Goal: Check status: Check status

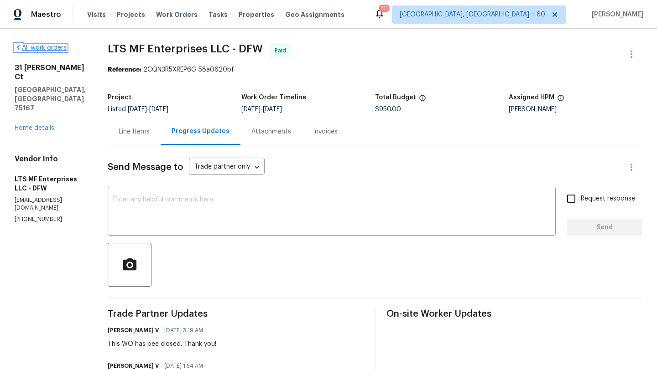
click at [21, 50] on icon at bounding box center [18, 47] width 7 height 7
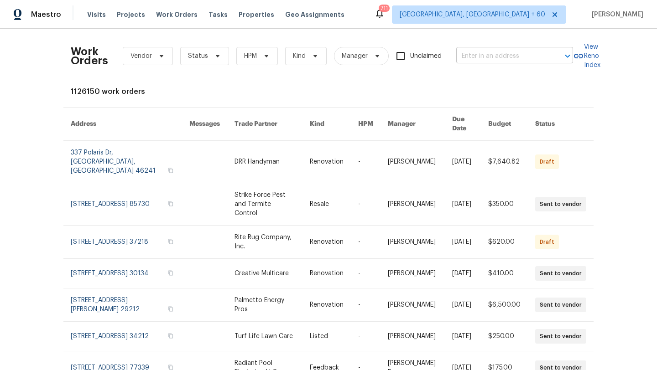
click at [479, 52] on input "text" at bounding box center [501, 56] width 91 height 14
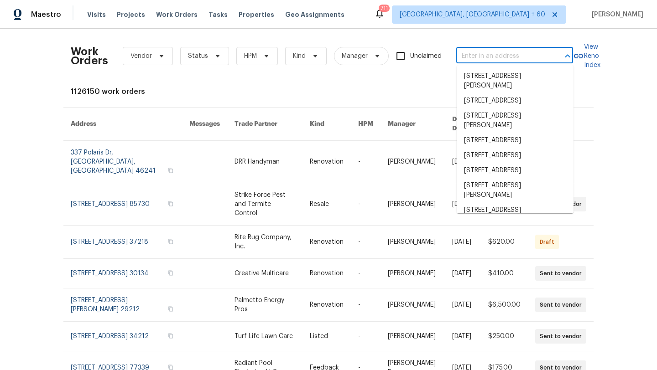
paste input "[STREET_ADDRESS]"
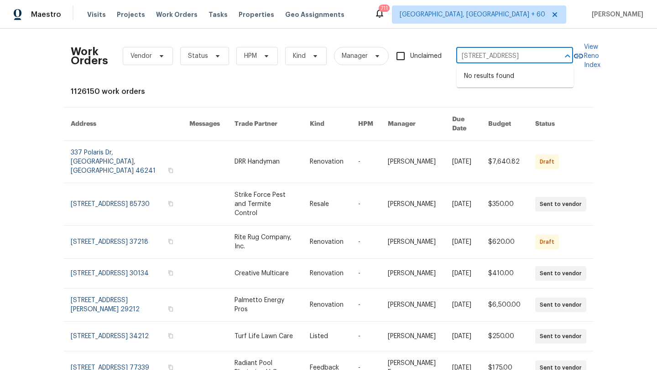
drag, startPoint x: 555, startPoint y: 58, endPoint x: 495, endPoint y: 58, distance: 59.7
click at [495, 58] on div "[STREET_ADDRESS] ([GEOGRAPHIC_DATA]-[GEOGRAPHIC_DATA]) ​" at bounding box center [514, 56] width 117 height 14
drag, startPoint x: 495, startPoint y: 58, endPoint x: 548, endPoint y: 57, distance: 52.4
click at [547, 57] on input "[STREET_ADDRESS]" at bounding box center [501, 56] width 91 height 14
type input "[STREET_ADDRESS]"
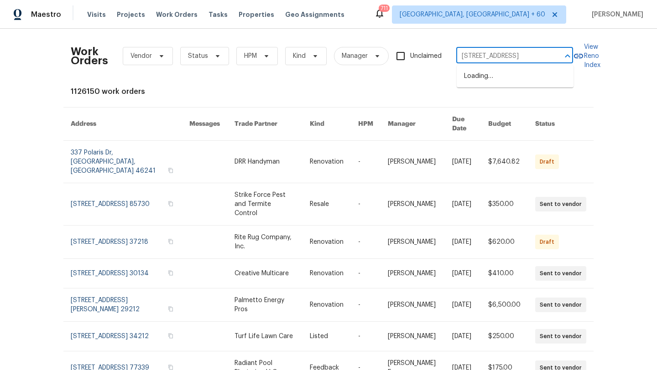
scroll to position [0, 36]
click at [506, 84] on li "[STREET_ADDRESS]" at bounding box center [514, 76] width 117 height 15
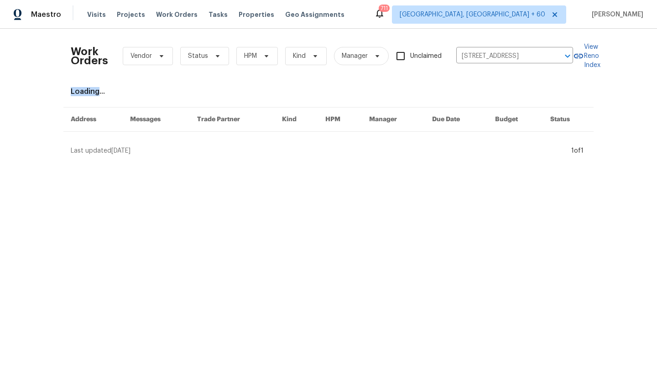
click at [506, 87] on div "Work Orders Vendor Status HPM Kind Manager Unclaimed [STREET_ADDRESS] ​ View Re…" at bounding box center [328, 95] width 515 height 119
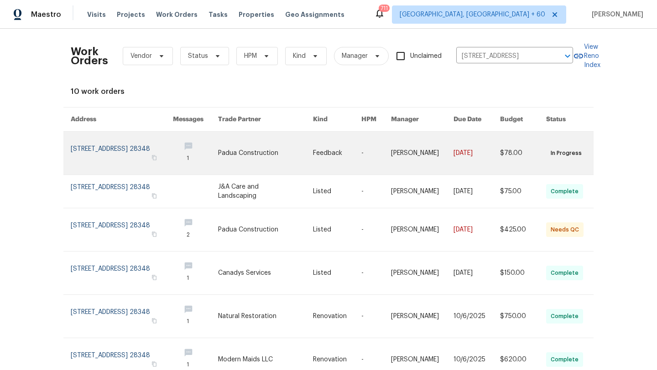
click at [133, 147] on link at bounding box center [122, 153] width 102 height 43
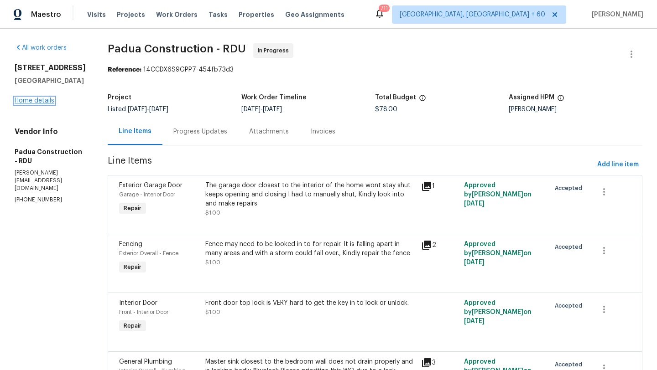
click at [50, 104] on link "Home details" at bounding box center [35, 101] width 40 height 6
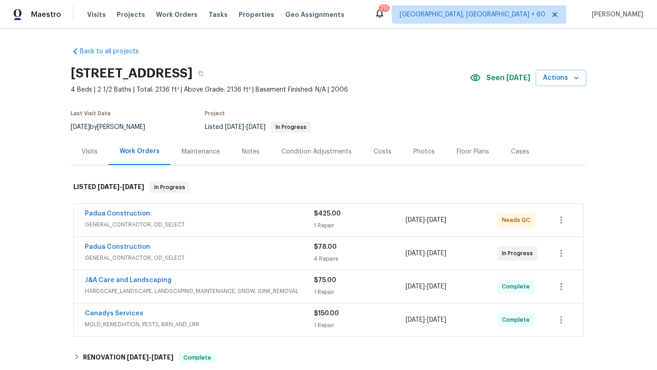
click at [124, 217] on span "Padua Construction" at bounding box center [117, 213] width 65 height 9
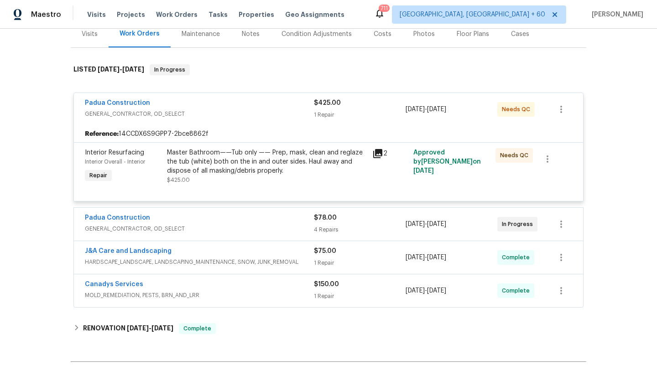
click at [160, 226] on span "GENERAL_CONTRACTOR, OD_SELECT" at bounding box center [199, 228] width 229 height 9
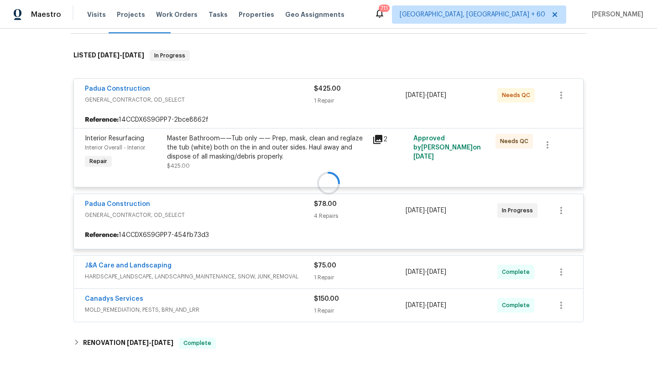
scroll to position [171, 0]
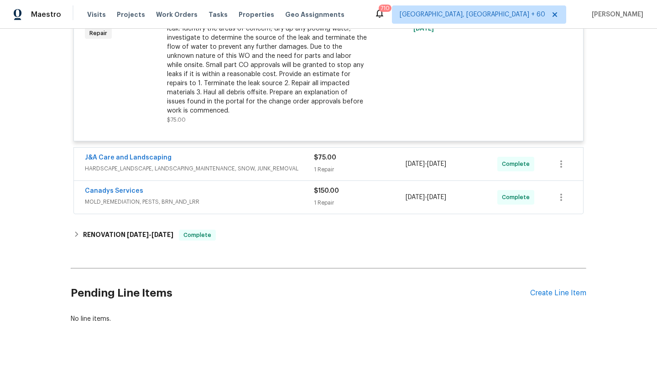
click at [204, 164] on span "HARDSCAPE_LANDSCAPE, LANDSCAPING_MAINTENANCE, SNOW, JUNK_REMOVAL" at bounding box center [199, 168] width 229 height 9
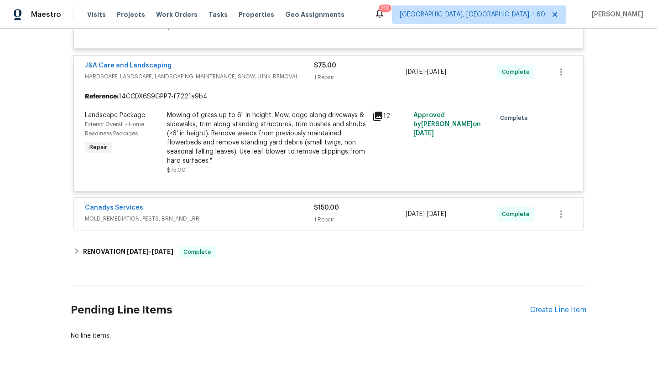
scroll to position [660, 0]
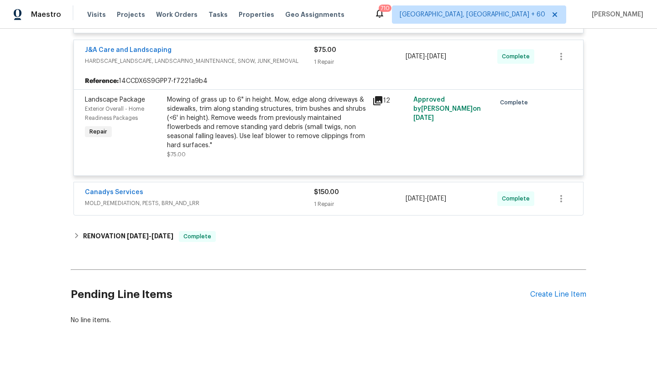
click at [208, 199] on span "MOLD_REMEDIATION, PESTS, BRN_AND_LRR" at bounding box center [199, 203] width 229 height 9
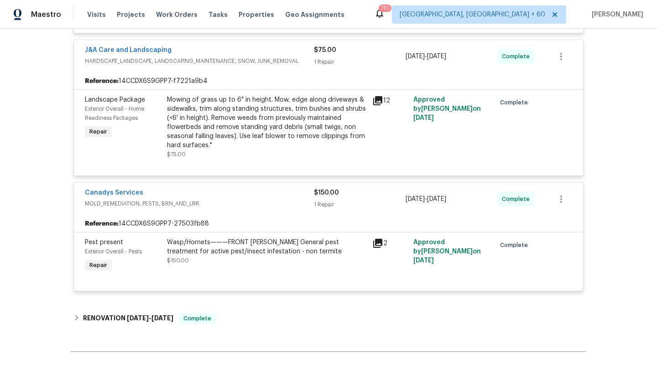
scroll to position [751, 0]
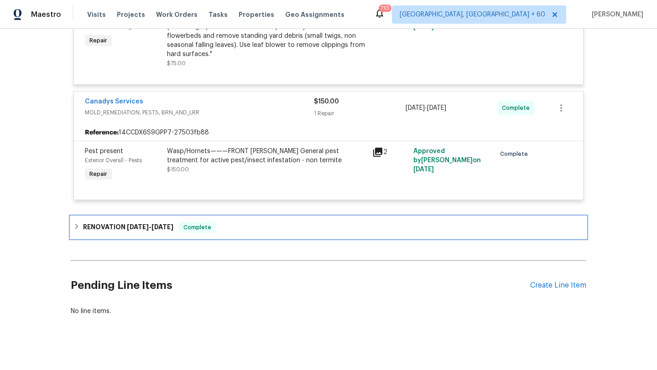
click at [133, 224] on span "[DATE]" at bounding box center [138, 227] width 22 height 6
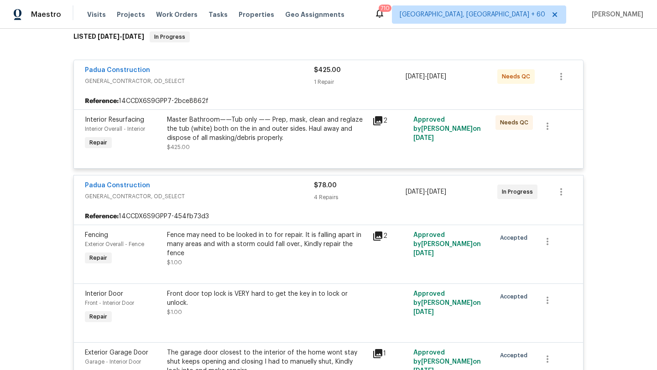
scroll to position [153, 0]
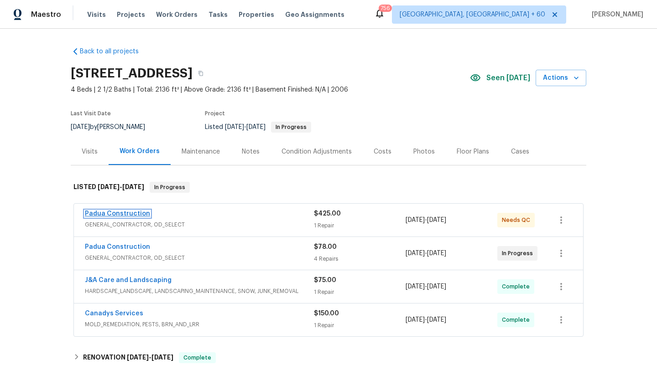
click at [130, 217] on link "Padua Construction" at bounding box center [117, 214] width 65 height 6
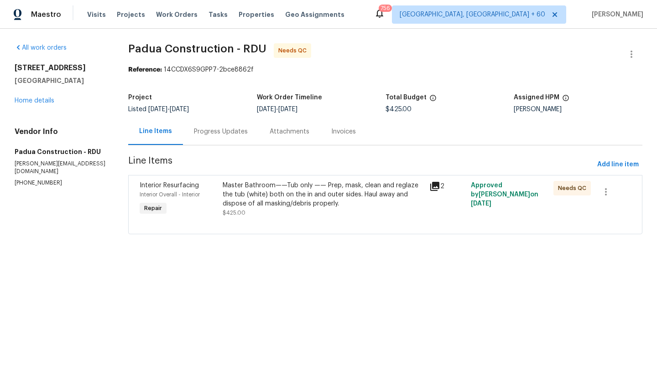
click at [205, 138] on div "Progress Updates" at bounding box center [221, 131] width 76 height 27
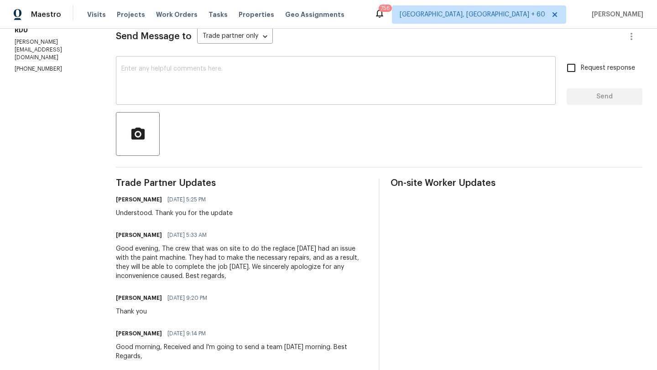
scroll to position [147, 0]
